Goal: Task Accomplishment & Management: Use online tool/utility

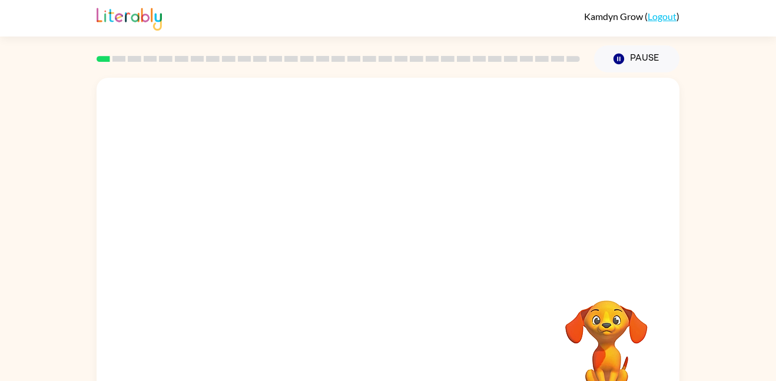
scroll to position [33, 0]
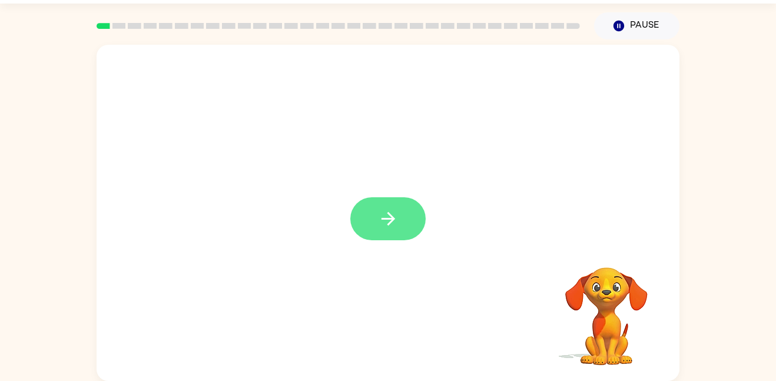
click at [411, 198] on button "button" at bounding box center [387, 218] width 75 height 43
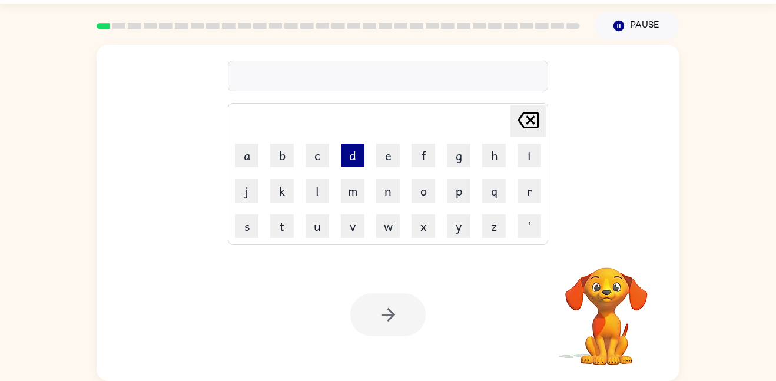
click at [345, 155] on button "d" at bounding box center [353, 156] width 24 height 24
click at [413, 190] on button "o" at bounding box center [423, 191] width 24 height 24
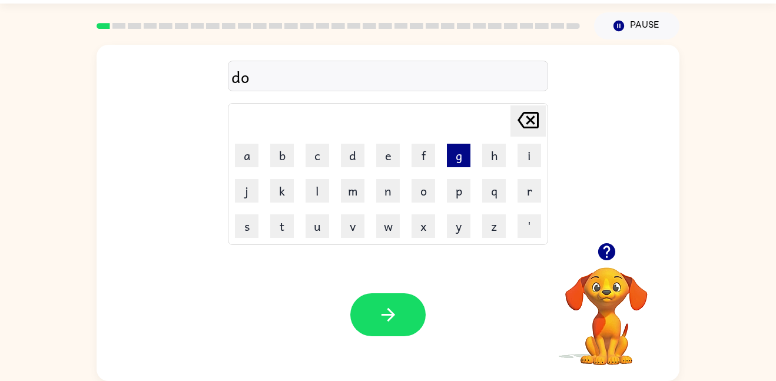
click at [452, 160] on button "g" at bounding box center [459, 156] width 24 height 24
click at [608, 247] on icon "button" at bounding box center [606, 251] width 21 height 21
click at [532, 127] on icon at bounding box center [527, 120] width 21 height 16
click at [533, 127] on icon at bounding box center [527, 120] width 21 height 16
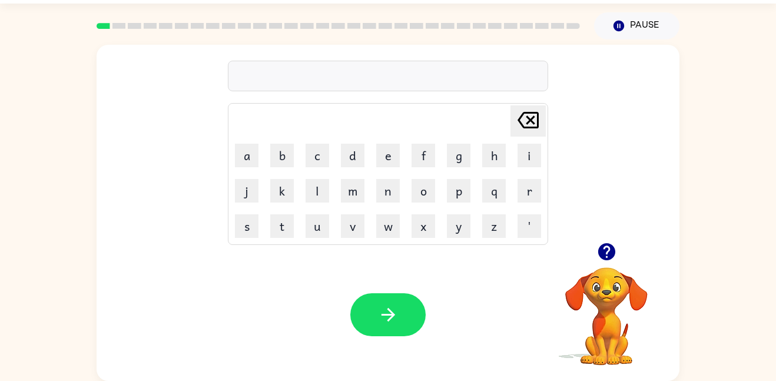
click at [600, 251] on icon "button" at bounding box center [605, 251] width 17 height 17
click at [284, 158] on button "b" at bounding box center [282, 156] width 24 height 24
click at [414, 190] on button "o" at bounding box center [423, 191] width 24 height 24
type button "o"
click at [320, 192] on button "l" at bounding box center [317, 191] width 24 height 24
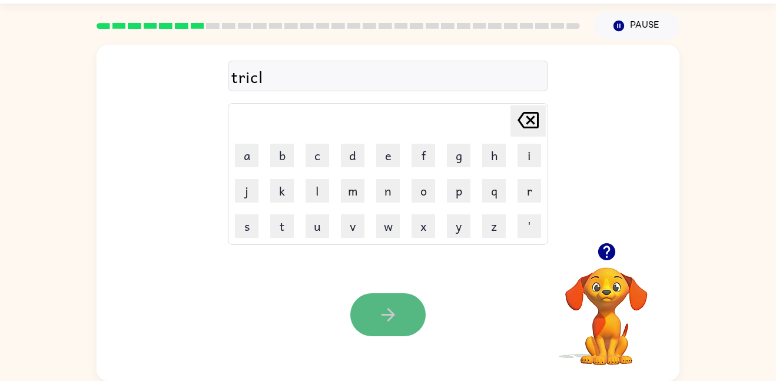
click at [371, 295] on button "button" at bounding box center [387, 314] width 75 height 43
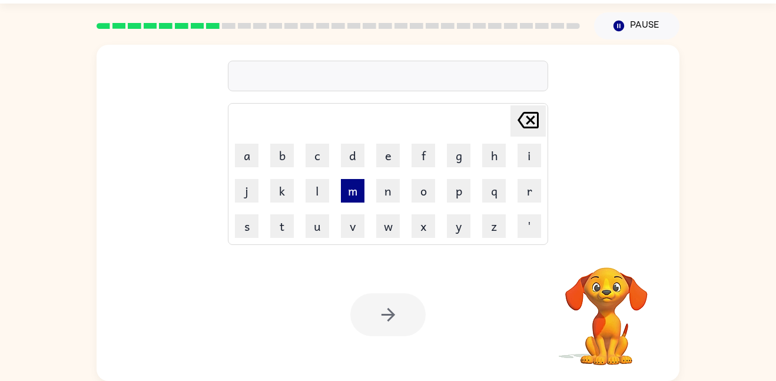
click at [353, 190] on button "m" at bounding box center [353, 191] width 24 height 24
click at [385, 155] on button "e" at bounding box center [388, 156] width 24 height 24
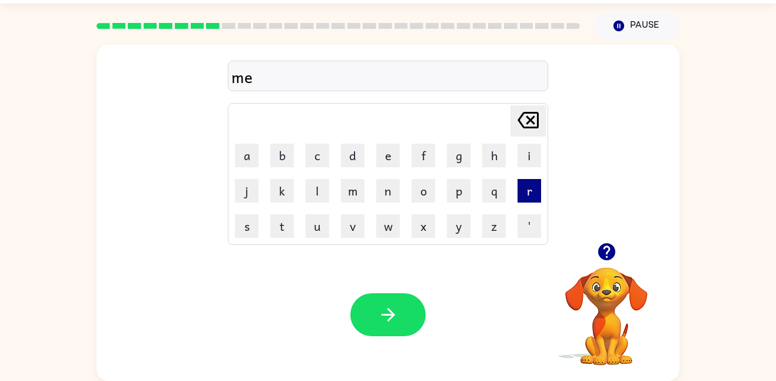
click at [527, 196] on button "r" at bounding box center [529, 191] width 24 height 24
click at [318, 189] on button "l" at bounding box center [317, 191] width 24 height 24
click at [537, 125] on icon at bounding box center [527, 120] width 21 height 16
click at [532, 159] on button "i" at bounding box center [529, 156] width 24 height 24
click at [285, 192] on button "k" at bounding box center [282, 191] width 24 height 24
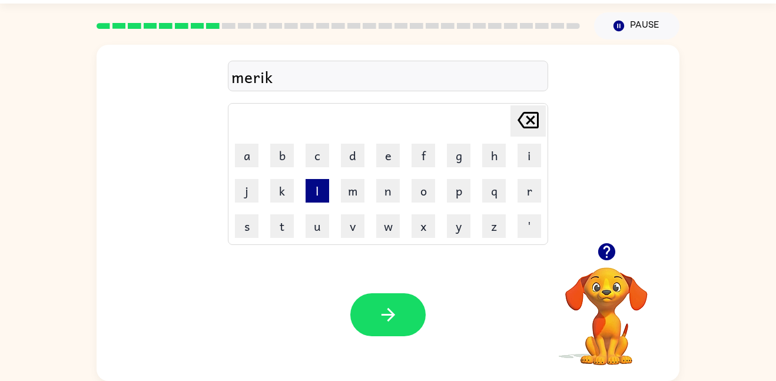
click at [317, 196] on button "l" at bounding box center [317, 191] width 24 height 24
click at [515, 123] on icon "[PERSON_NAME] last character input" at bounding box center [528, 120] width 28 height 28
click at [321, 152] on button "c" at bounding box center [317, 156] width 24 height 24
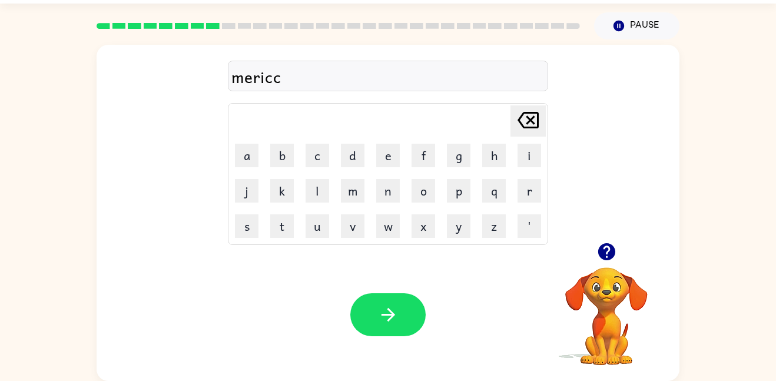
click at [528, 124] on icon "[PERSON_NAME] last character input" at bounding box center [528, 120] width 28 height 28
click at [508, 121] on td "[PERSON_NAME] last character input" at bounding box center [387, 121] width 317 height 32
click at [522, 124] on icon at bounding box center [527, 120] width 21 height 16
click at [281, 194] on button "k" at bounding box center [282, 191] width 24 height 24
click at [309, 196] on button "l" at bounding box center [317, 191] width 24 height 24
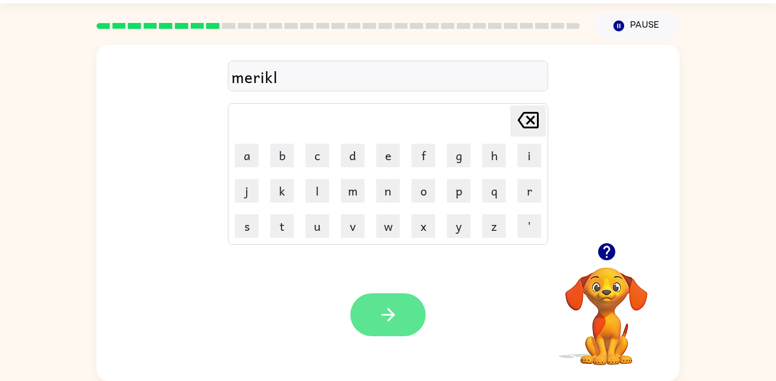
click at [391, 320] on icon "button" at bounding box center [388, 314] width 21 height 21
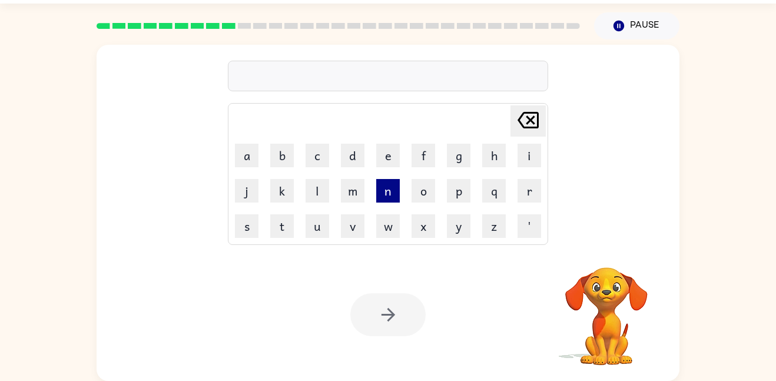
click at [384, 194] on button "n" at bounding box center [388, 191] width 24 height 24
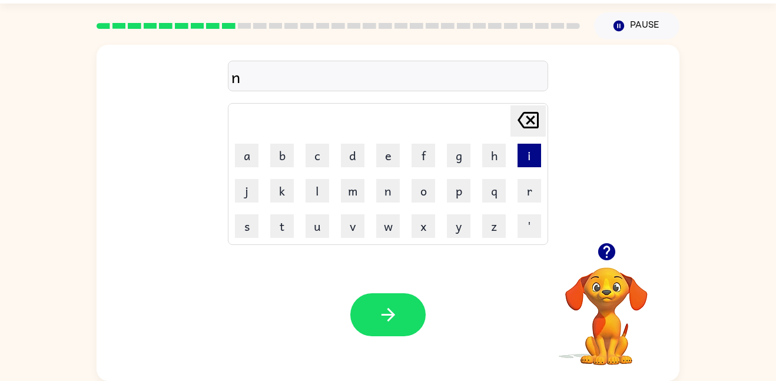
click at [523, 156] on button "i" at bounding box center [529, 156] width 24 height 24
click at [355, 159] on button "d" at bounding box center [353, 156] width 24 height 24
click at [538, 115] on icon at bounding box center [527, 120] width 21 height 16
click at [284, 165] on button "b" at bounding box center [282, 156] width 24 height 24
click at [311, 198] on button "l" at bounding box center [317, 191] width 24 height 24
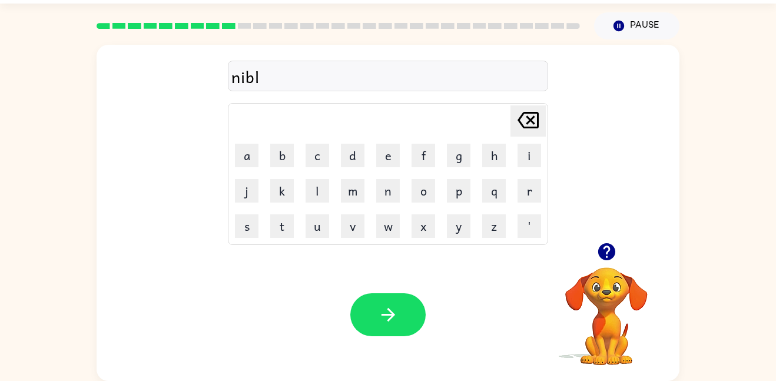
click at [429, 304] on div "Your browser must support playing .mp4 files to use Literably. Please try using…" at bounding box center [388, 314] width 583 height 132
click at [418, 303] on button "button" at bounding box center [387, 314] width 75 height 43
click at [302, 227] on td "u" at bounding box center [317, 226] width 34 height 34
click at [315, 227] on button "u" at bounding box center [317, 226] width 24 height 24
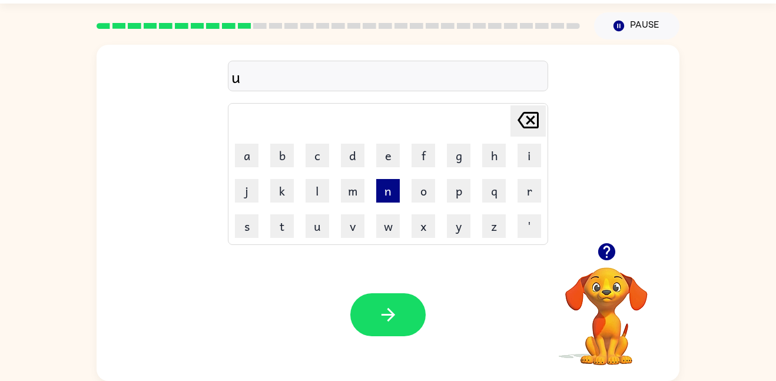
click at [380, 190] on button "n" at bounding box center [388, 191] width 24 height 24
click at [424, 152] on button "f" at bounding box center [423, 156] width 24 height 24
click at [426, 195] on button "o" at bounding box center [423, 191] width 24 height 24
click at [350, 162] on button "d" at bounding box center [353, 156] width 24 height 24
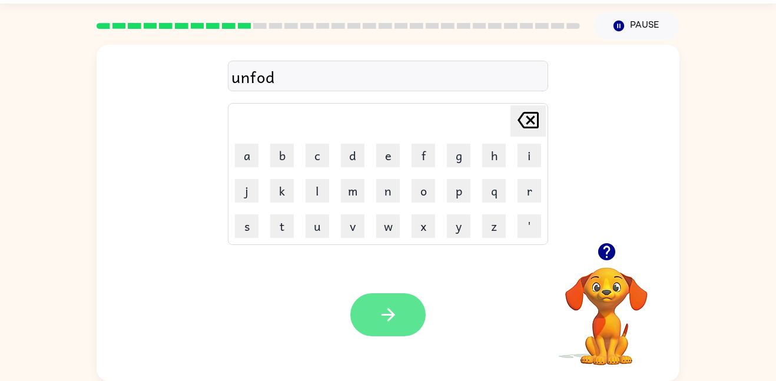
click at [386, 323] on icon "button" at bounding box center [388, 314] width 21 height 21
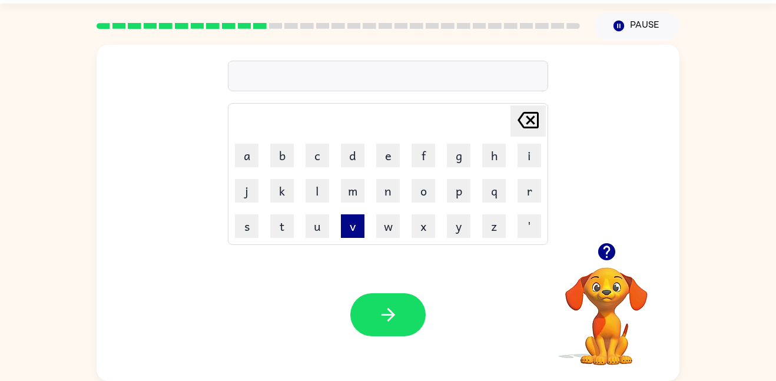
click at [355, 221] on button "v" at bounding box center [353, 226] width 24 height 24
click at [428, 194] on button "o" at bounding box center [423, 191] width 24 height 24
click at [274, 225] on button "t" at bounding box center [282, 226] width 24 height 24
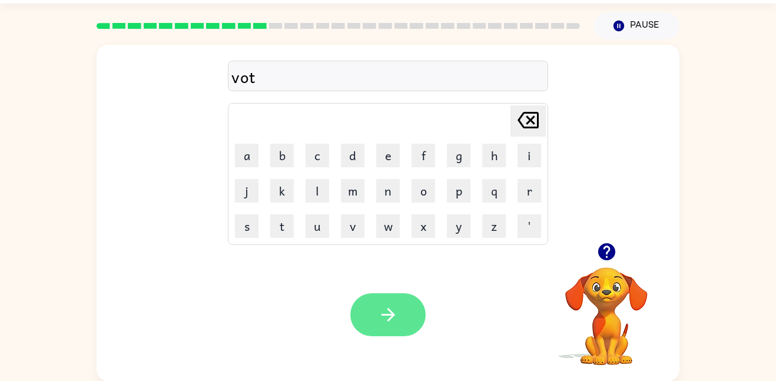
click at [400, 298] on button "button" at bounding box center [387, 314] width 75 height 43
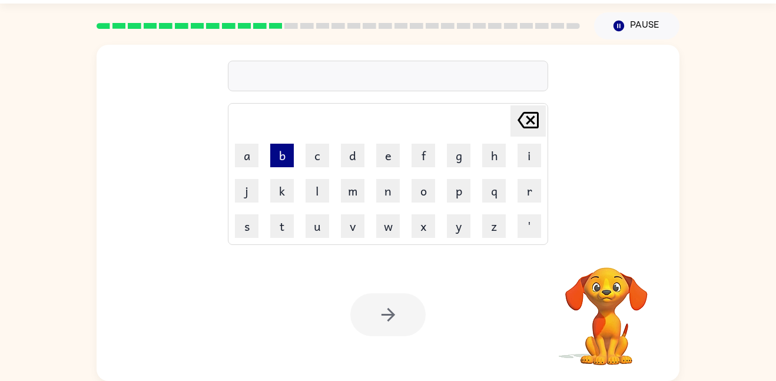
click at [284, 163] on button "b" at bounding box center [282, 156] width 24 height 24
click at [385, 164] on button "e" at bounding box center [388, 156] width 24 height 24
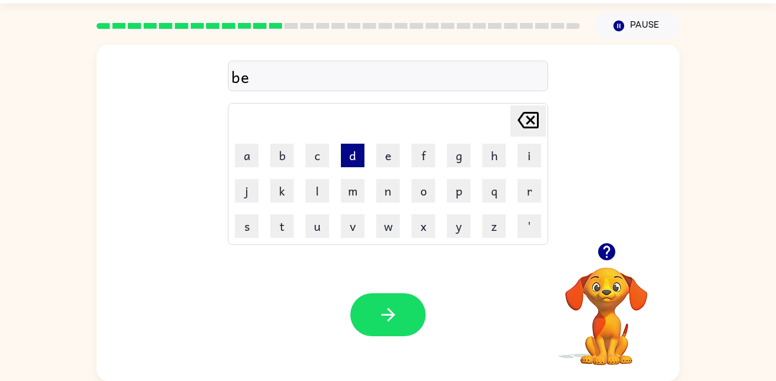
click at [362, 146] on button "d" at bounding box center [353, 156] width 24 height 24
click at [290, 231] on button "t" at bounding box center [282, 226] width 24 height 24
click at [528, 162] on button "i" at bounding box center [529, 156] width 24 height 24
click at [357, 189] on button "m" at bounding box center [353, 191] width 24 height 24
click at [386, 153] on button "e" at bounding box center [388, 156] width 24 height 24
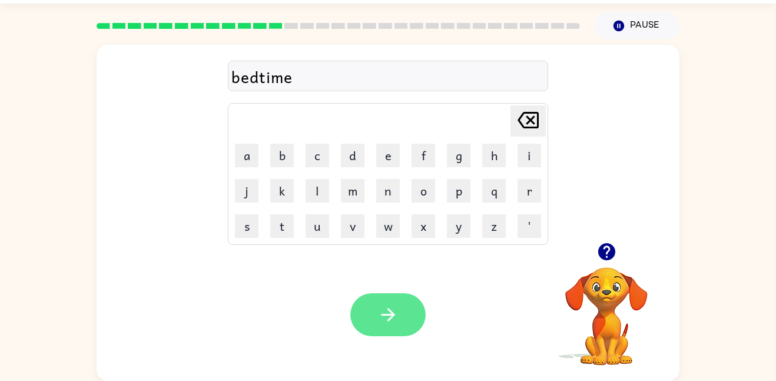
click at [375, 303] on button "button" at bounding box center [387, 314] width 75 height 43
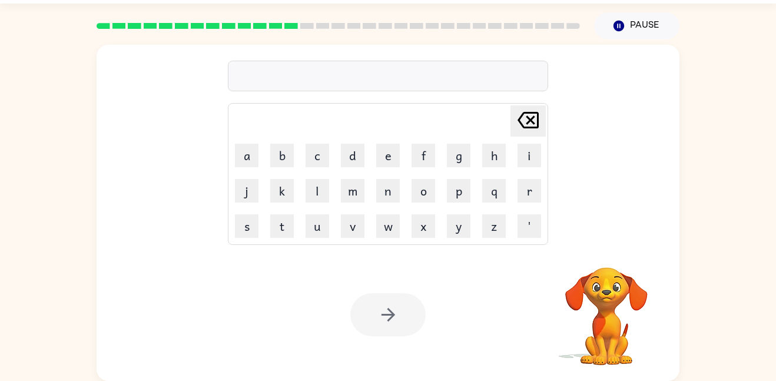
click at [404, 151] on td "e" at bounding box center [388, 155] width 34 height 34
click at [427, 160] on button "f" at bounding box center [423, 156] width 24 height 24
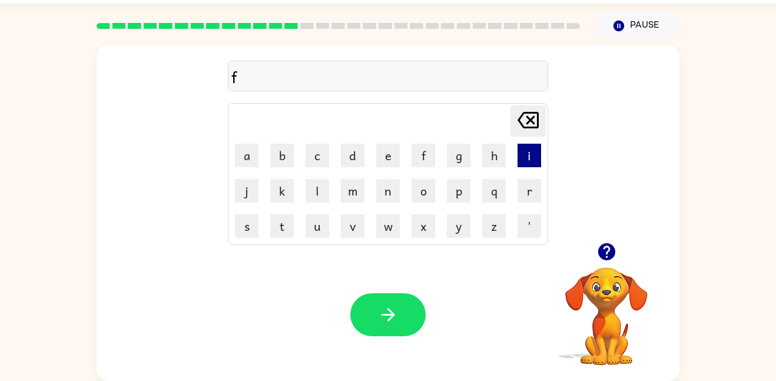
click at [523, 167] on button "i" at bounding box center [529, 156] width 24 height 24
click at [403, 196] on td "n" at bounding box center [388, 191] width 34 height 34
click at [396, 194] on button "n" at bounding box center [388, 191] width 24 height 24
click at [515, 162] on td "i" at bounding box center [529, 155] width 34 height 34
click at [519, 162] on button "i" at bounding box center [529, 156] width 24 height 24
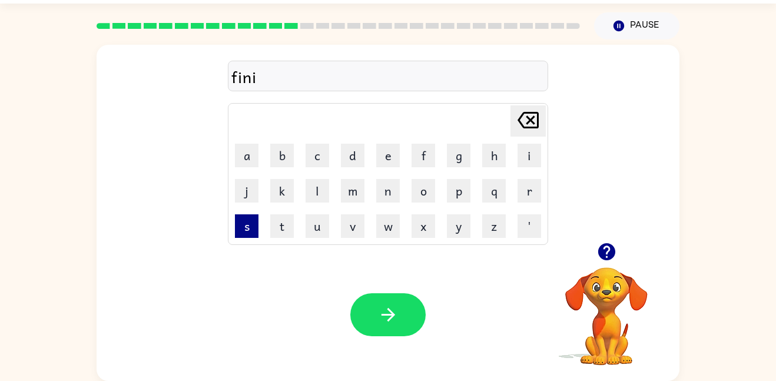
click at [243, 225] on button "s" at bounding box center [247, 226] width 24 height 24
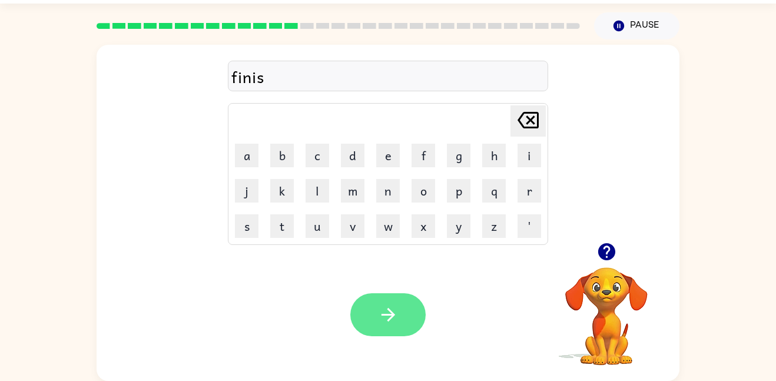
click at [365, 310] on button "button" at bounding box center [387, 314] width 75 height 43
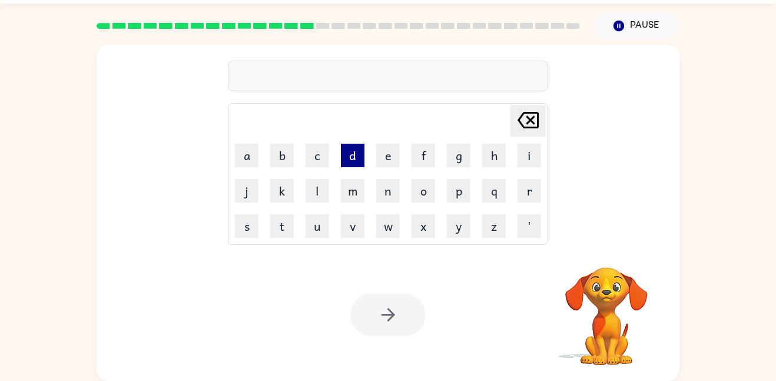
click at [345, 155] on button "d" at bounding box center [353, 156] width 24 height 24
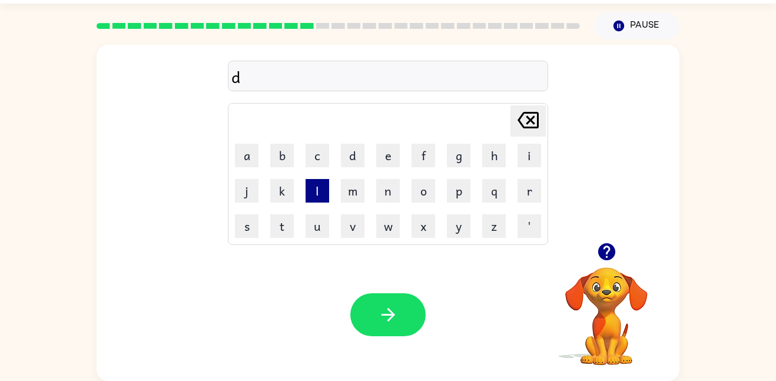
click at [310, 187] on button "l" at bounding box center [317, 191] width 24 height 24
click at [254, 155] on button "a" at bounding box center [247, 156] width 24 height 24
click at [314, 220] on button "u" at bounding box center [317, 226] width 24 height 24
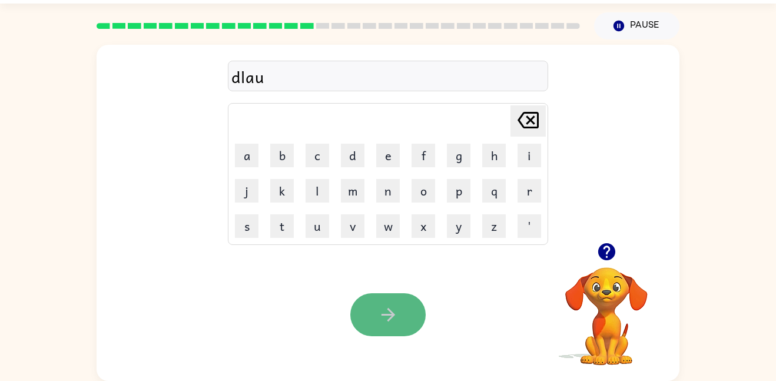
click at [415, 318] on button "button" at bounding box center [387, 314] width 75 height 43
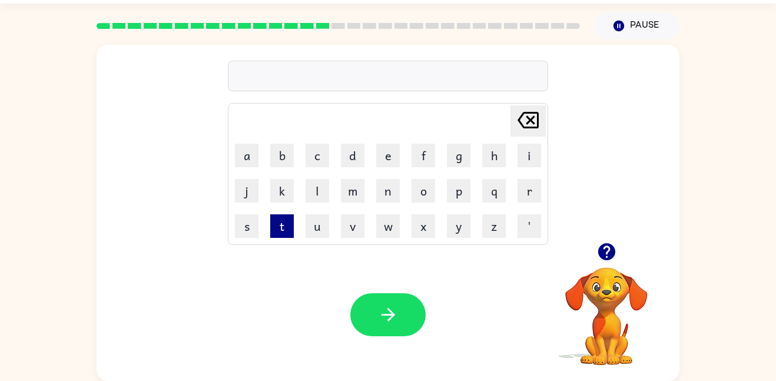
click at [273, 224] on button "t" at bounding box center [282, 226] width 24 height 24
click at [518, 197] on button "r" at bounding box center [529, 191] width 24 height 24
click at [328, 180] on button "l" at bounding box center [317, 191] width 24 height 24
click at [522, 122] on icon "[PERSON_NAME] last character input" at bounding box center [528, 120] width 28 height 28
click at [344, 187] on button "m" at bounding box center [353, 191] width 24 height 24
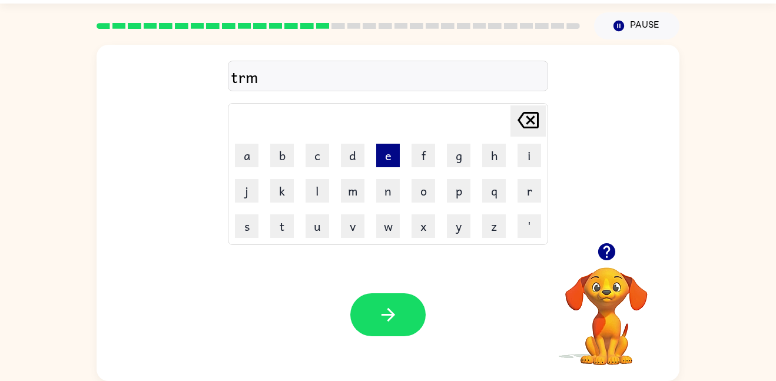
click at [385, 152] on button "e" at bounding box center [388, 156] width 24 height 24
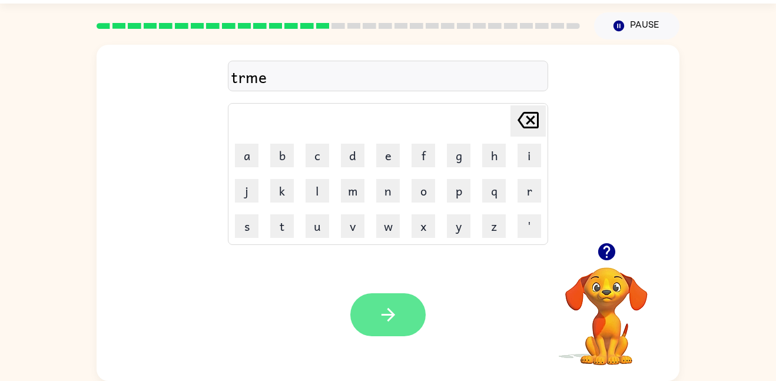
click at [408, 301] on button "button" at bounding box center [387, 314] width 75 height 43
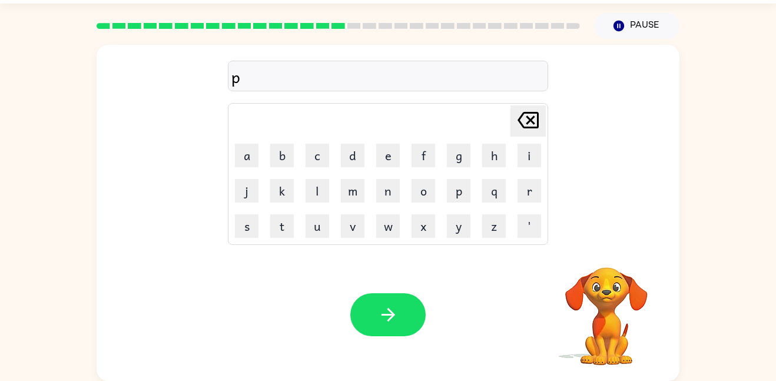
click at [534, 131] on icon "[PERSON_NAME] last character input" at bounding box center [528, 120] width 28 height 28
click at [248, 215] on button "s" at bounding box center [247, 226] width 24 height 24
click at [390, 148] on button "e" at bounding box center [388, 156] width 24 height 24
click at [276, 231] on button "t" at bounding box center [282, 226] width 24 height 24
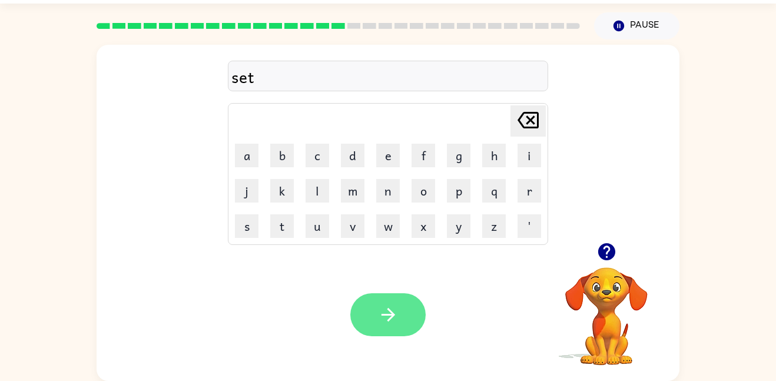
click at [376, 303] on button "button" at bounding box center [387, 314] width 75 height 43
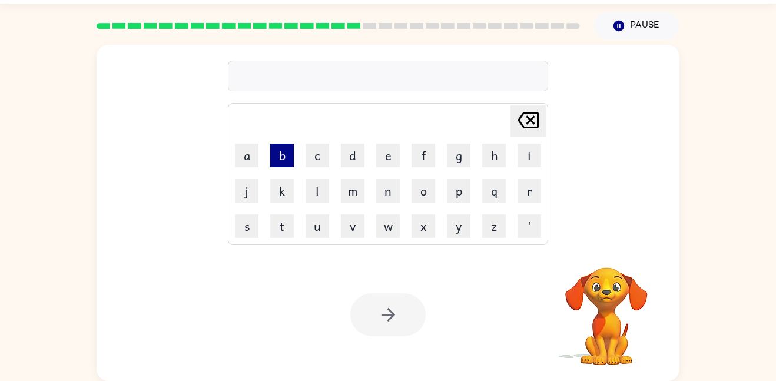
click at [288, 158] on button "b" at bounding box center [282, 156] width 24 height 24
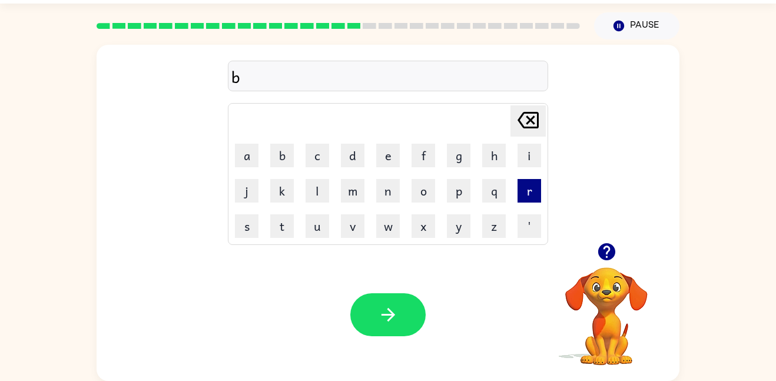
click at [536, 191] on button "r" at bounding box center [529, 191] width 24 height 24
click at [533, 162] on button "i" at bounding box center [529, 156] width 24 height 24
click at [348, 194] on button "m" at bounding box center [353, 191] width 24 height 24
click at [533, 146] on button "i" at bounding box center [529, 156] width 24 height 24
click at [384, 193] on button "n" at bounding box center [388, 191] width 24 height 24
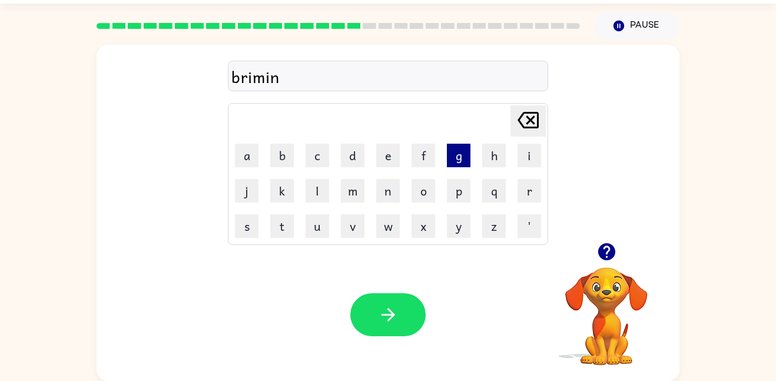
click at [451, 154] on button "g" at bounding box center [459, 156] width 24 height 24
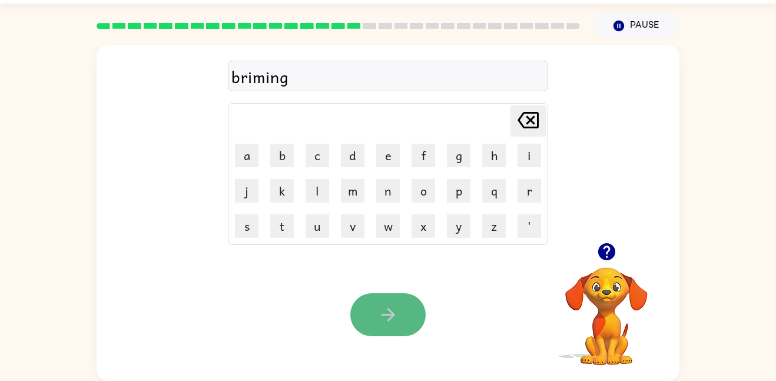
click at [398, 301] on button "button" at bounding box center [387, 314] width 75 height 43
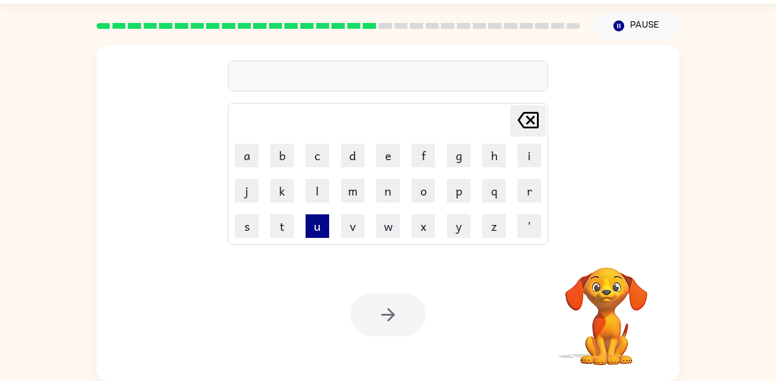
click at [317, 219] on button "u" at bounding box center [317, 226] width 24 height 24
click at [530, 132] on icon "[PERSON_NAME] last character input" at bounding box center [528, 120] width 28 height 28
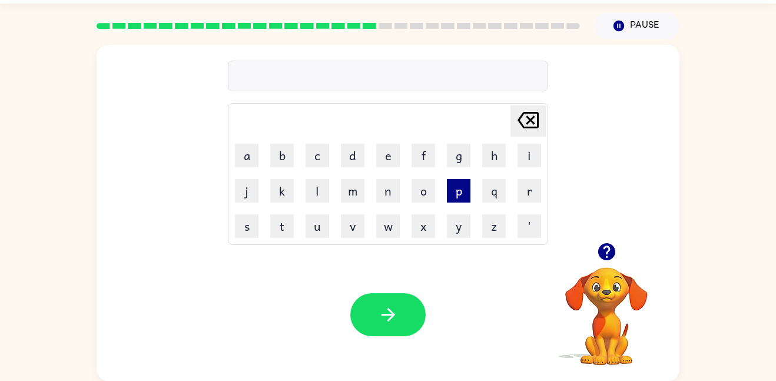
click at [459, 188] on button "p" at bounding box center [459, 191] width 24 height 24
click at [312, 194] on button "l" at bounding box center [317, 191] width 24 height 24
click at [240, 147] on button "a" at bounding box center [247, 156] width 24 height 24
click at [237, 224] on button "s" at bounding box center [247, 226] width 24 height 24
click at [268, 228] on td "t" at bounding box center [282, 226] width 34 height 34
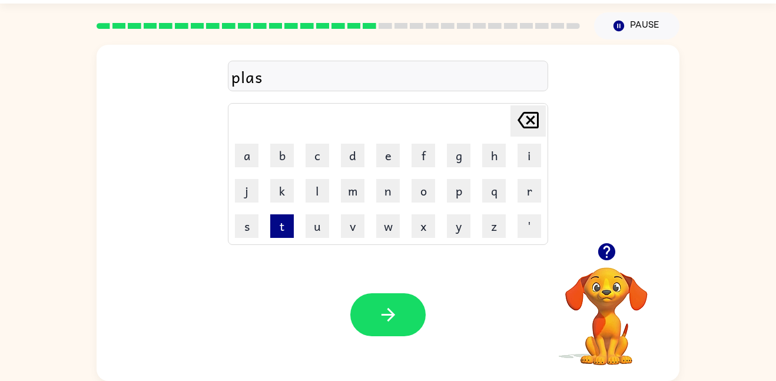
click at [272, 224] on button "t" at bounding box center [282, 226] width 24 height 24
click at [531, 148] on button "i" at bounding box center [529, 156] width 24 height 24
click at [280, 192] on button "k" at bounding box center [282, 191] width 24 height 24
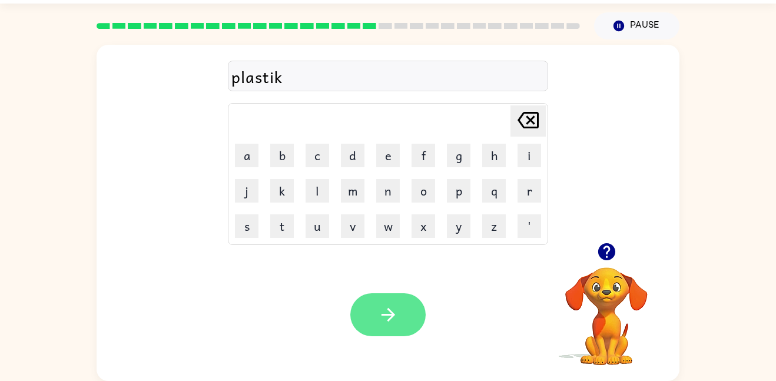
click at [378, 297] on button "button" at bounding box center [387, 314] width 75 height 43
